Goal: Information Seeking & Learning: Learn about a topic

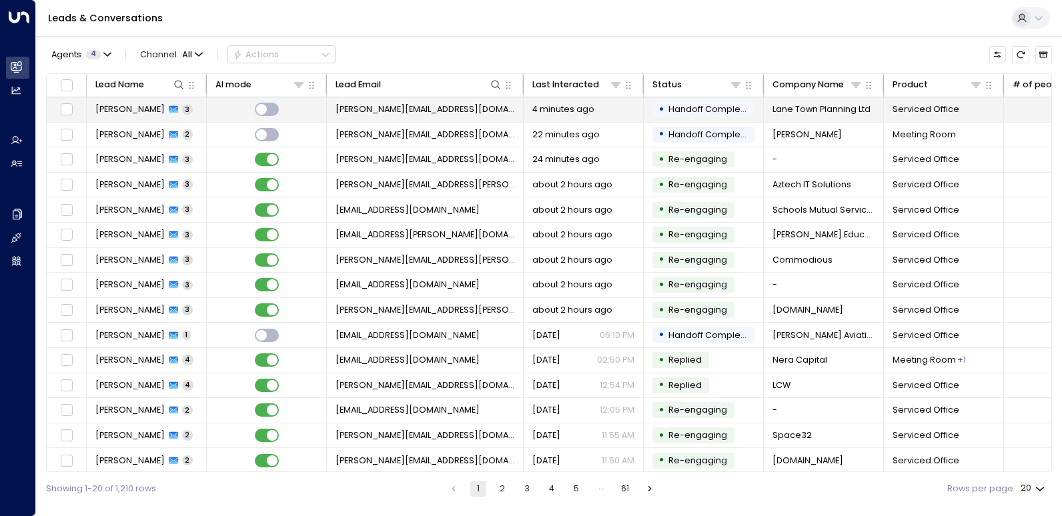
click at [125, 113] on span "[PERSON_NAME]" at bounding box center [129, 109] width 69 height 12
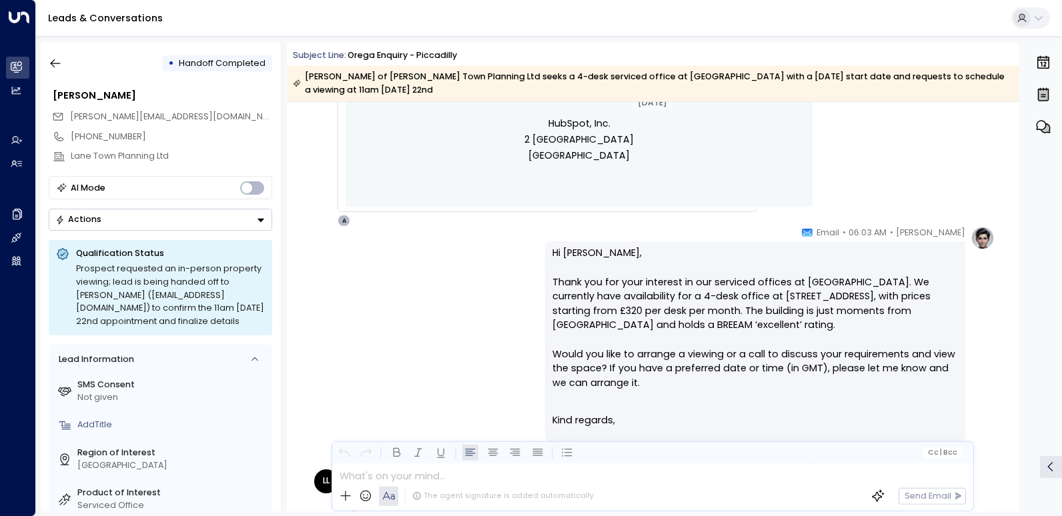
scroll to position [1123, 0]
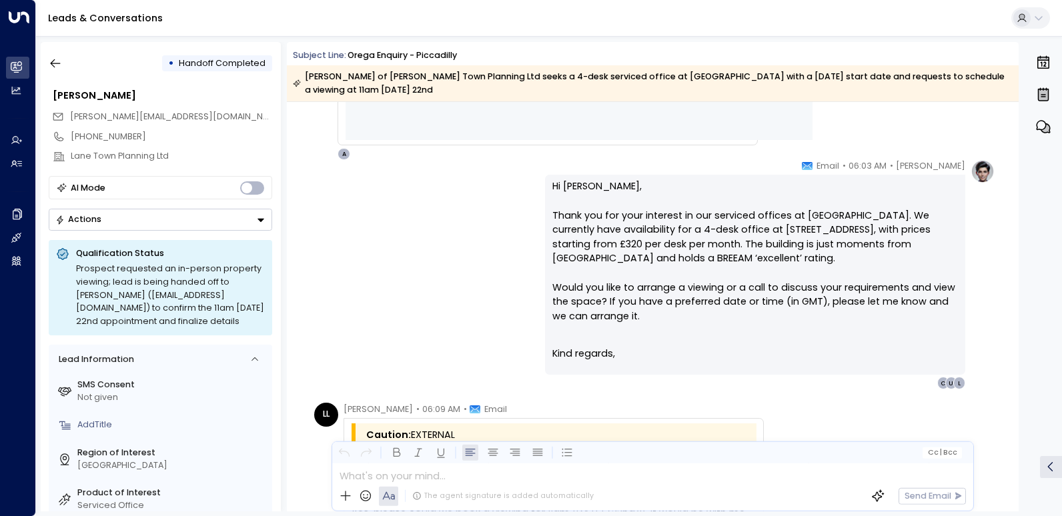
drag, startPoint x: 701, startPoint y: 182, endPoint x: 871, endPoint y: 400, distance: 276.2
click at [871, 400] on div "[DATE] Trigger Email • • 06:01 AM • Email Caution: EXTERNAL New submission on H…" at bounding box center [653, 145] width 732 height 2333
drag, startPoint x: 713, startPoint y: 450, endPoint x: 757, endPoint y: 296, distance: 161.0
click at [757, 296] on div "Subject Line: Orega Enquiry - [GEOGRAPHIC_DATA][PERSON_NAME] of [PERSON_NAME] T…" at bounding box center [653, 277] width 732 height 470
click at [351, 503] on icon at bounding box center [345, 496] width 13 height 13
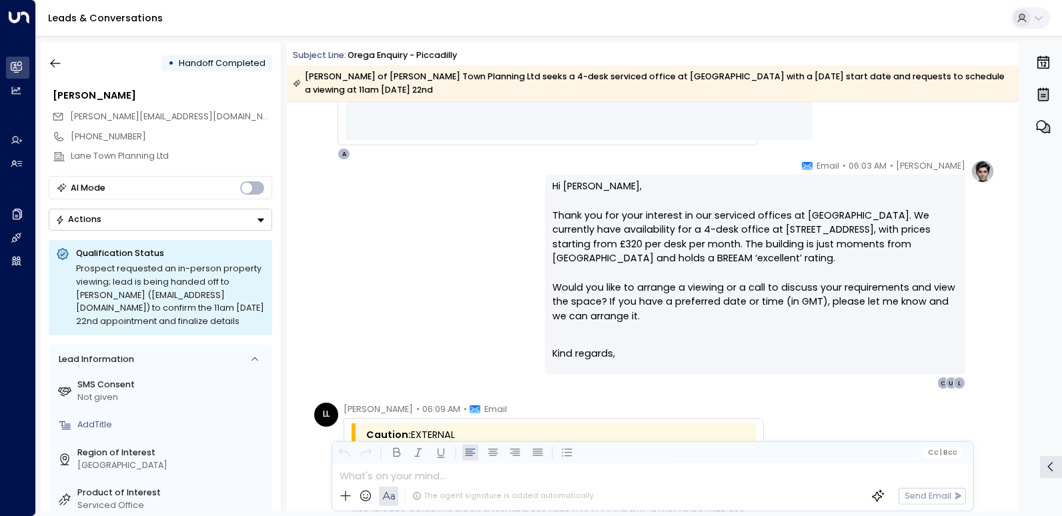
click at [346, 493] on icon at bounding box center [346, 497] width 10 height 10
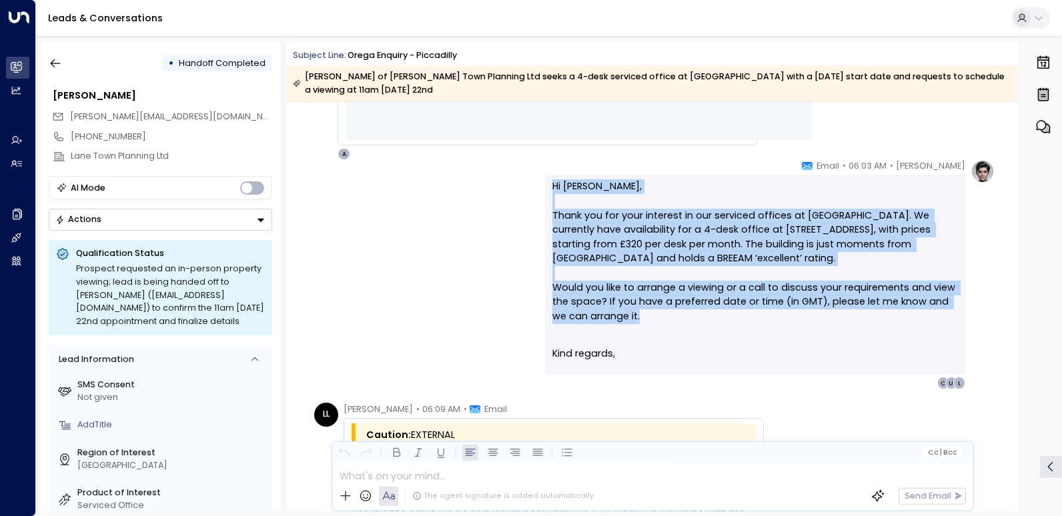
drag, startPoint x: 536, startPoint y: 184, endPoint x: 904, endPoint y: 316, distance: 390.7
click at [904, 316] on div "[PERSON_NAME] • 06:03 AM • Email Hi [PERSON_NAME], Thank you for your interest …" at bounding box center [652, 274] width 685 height 230
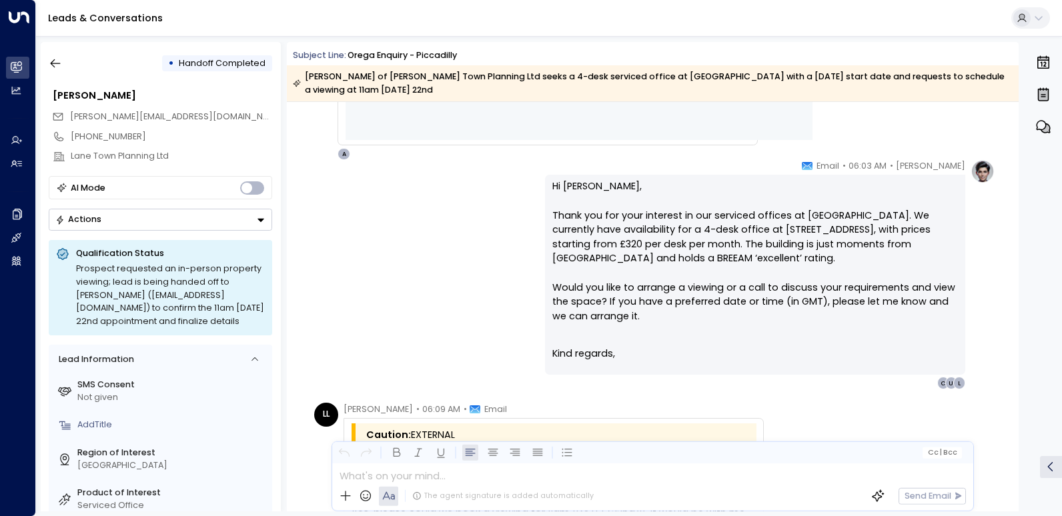
drag, startPoint x: 904, startPoint y: 316, endPoint x: 968, endPoint y: 352, distance: 73.2
click at [968, 349] on div "[PERSON_NAME] • 06:03 AM • Email Hi [PERSON_NAME], Thank you for your interest …" at bounding box center [770, 274] width 450 height 230
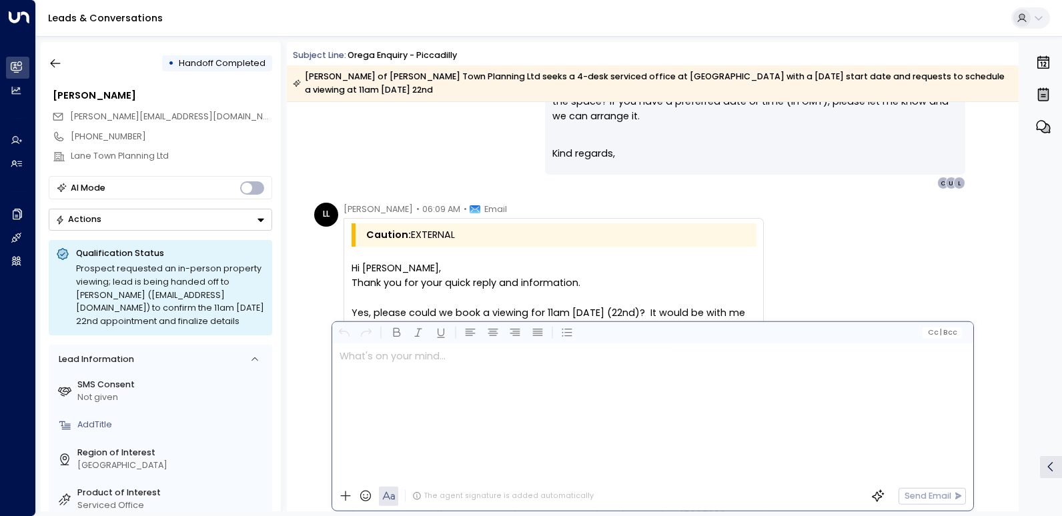
scroll to position [0, 0]
click at [490, 474] on div at bounding box center [652, 413] width 640 height 138
drag, startPoint x: 454, startPoint y: 370, endPoint x: 489, endPoint y: 370, distance: 34.7
click at [480, 370] on div "**" at bounding box center [652, 413] width 640 height 138
click at [347, 356] on span "**" at bounding box center [343, 355] width 7 height 9
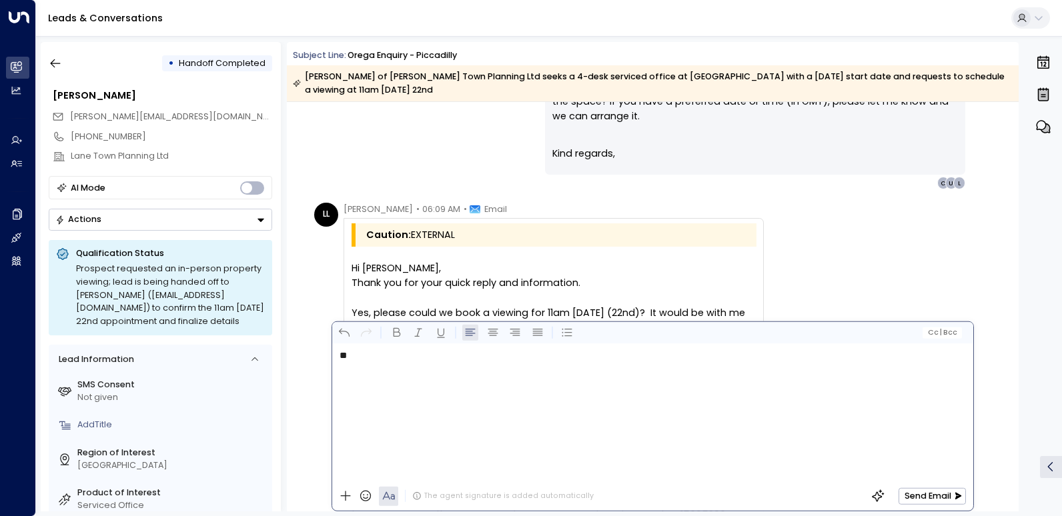
click at [643, 356] on p "**" at bounding box center [656, 356] width 633 height 15
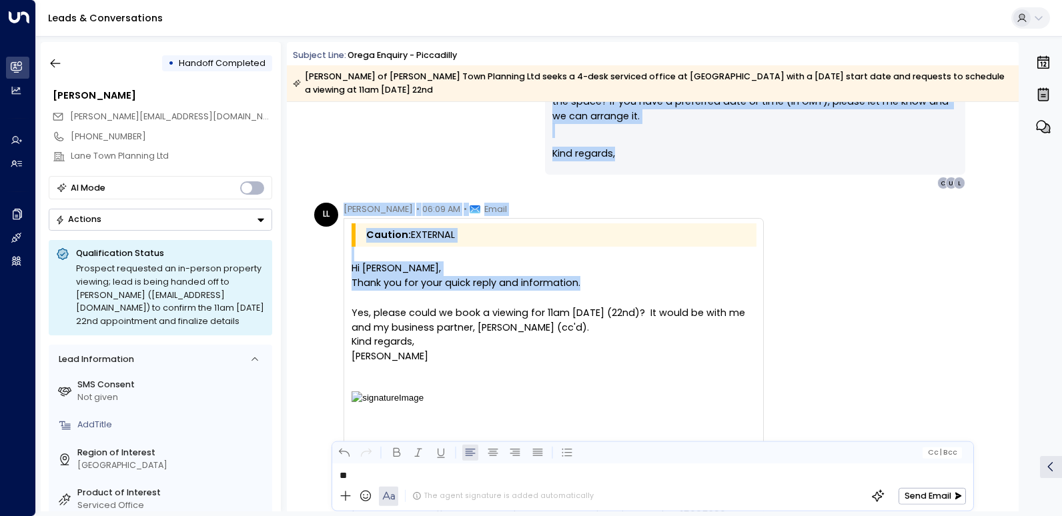
drag, startPoint x: 1011, startPoint y: 322, endPoint x: 1012, endPoint y: 268, distance: 54.1
click at [1012, 268] on div "• Handoff Completed [PERSON_NAME] [PERSON_NAME][EMAIL_ADDRESS][DOMAIN_NAME] [PH…" at bounding box center [552, 277] width 1022 height 470
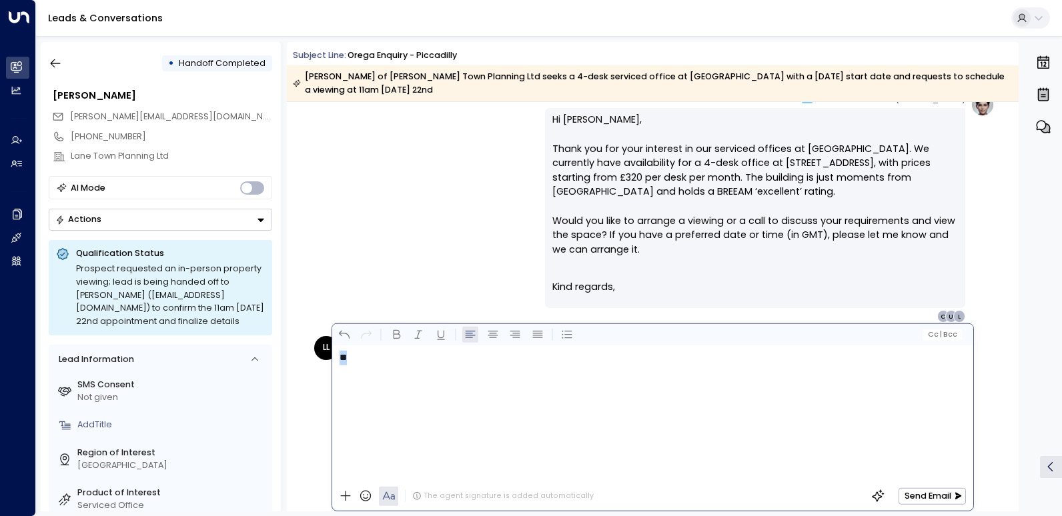
drag, startPoint x: 358, startPoint y: 477, endPoint x: 328, endPoint y: 456, distance: 36.3
click at [328, 456] on div "Subject Line: Orega Enquiry - [GEOGRAPHIC_DATA][PERSON_NAME] of [PERSON_NAME] T…" at bounding box center [653, 277] width 732 height 470
click at [412, 210] on div "[PERSON_NAME] • 06:03 AM • Email Hi [PERSON_NAME], Thank you for your interest …" at bounding box center [652, 208] width 685 height 230
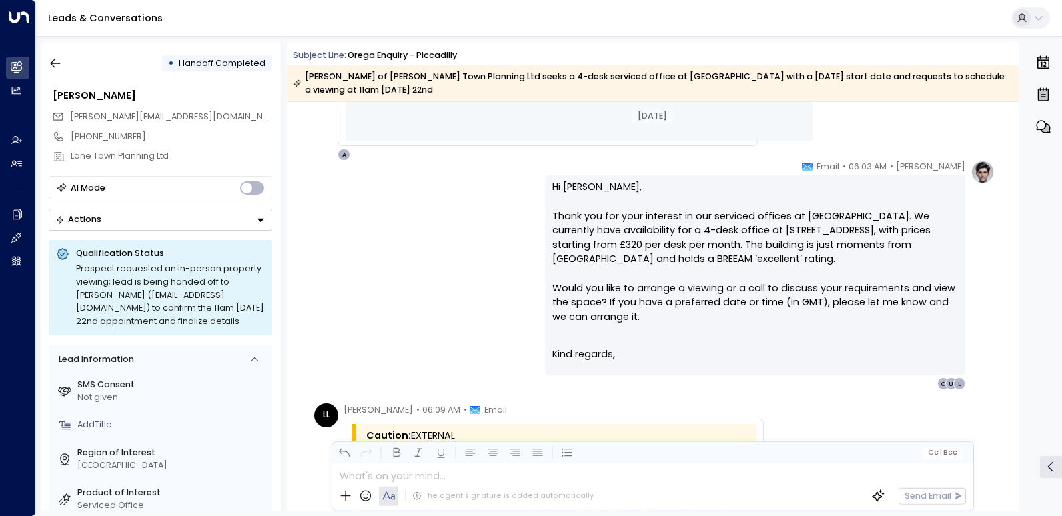
scroll to position [1123, 0]
